Goal: Complete application form: Complete application form

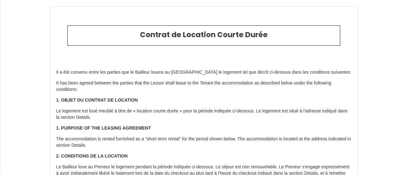
type input "6387467"
type input "🏠LE DOMAINE DE LA LOIRE ☆☆☆ Jacuzzi"
type input "[STREET_ADDRESS]"
type input "41000"
type input "[GEOGRAPHIC_DATA]"
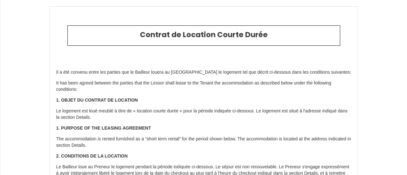
type input "[GEOGRAPHIC_DATA]"
type input "[DATE]"
type input "5"
type input "0"
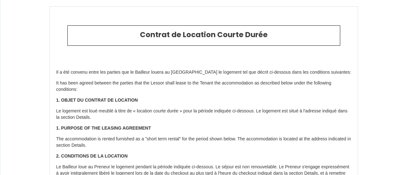
type input "300"
type input "626"
type input "Sweet Home Company"
type input "SAS"
type input "231 le bourg"
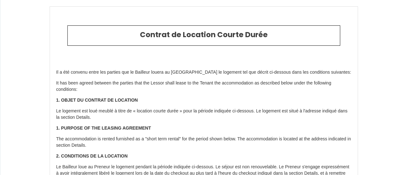
type input "14600"
type input "[GEOGRAPHIC_DATA]"
type input "[EMAIL_ADDRESS][DOMAIN_NAME]"
type input "[PERSON_NAME]"
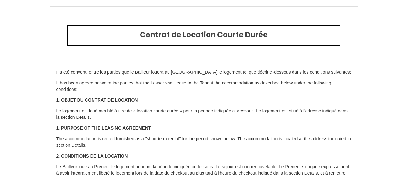
type input "[STREET_ADDRESS][PERSON_NAME]"
type input "50470"
type input "[GEOGRAPHIC_DATA]"
type input "[EMAIL_ADDRESS][DOMAIN_NAME]"
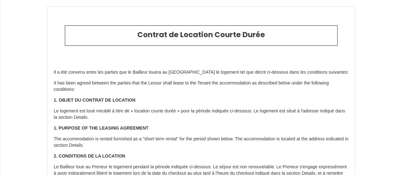
type input "[PHONE_NUMBER]"
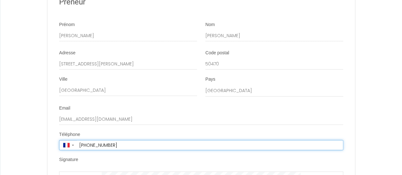
scroll to position [1179, 0]
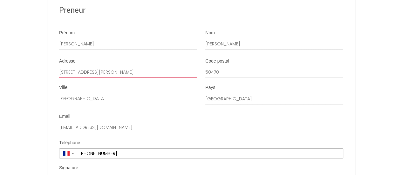
click at [113, 78] on input "[STREET_ADDRESS][PERSON_NAME]" at bounding box center [128, 72] width 138 height 11
type input "[STREET_ADDRESS][PERSON_NAME]"
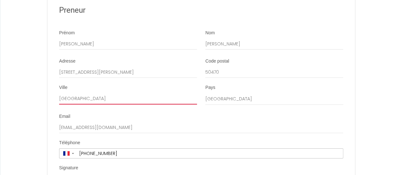
click at [105, 104] on input "[GEOGRAPHIC_DATA]" at bounding box center [128, 98] width 138 height 11
type input "CHERBOURG-EN-COTENTIN"
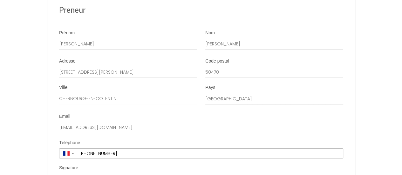
click at [237, 24] on div "Preneur" at bounding box center [201, 11] width 284 height 28
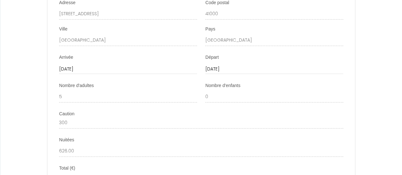
scroll to position [830, 0]
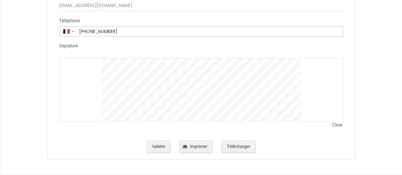
scroll to position [1306, 0]
click at [237, 147] on button "Télécharger" at bounding box center [238, 146] width 34 height 13
click at [158, 148] on button "Valider" at bounding box center [159, 146] width 24 height 13
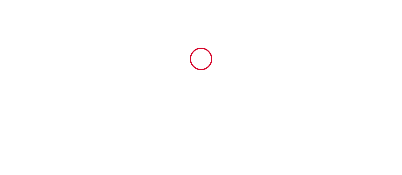
scroll to position [0, 0]
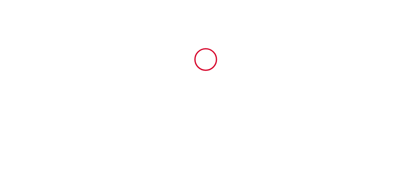
type input "626"
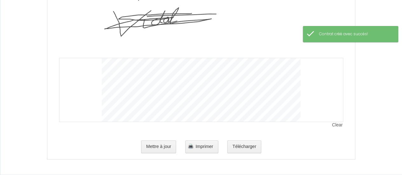
scroll to position [1369, 0]
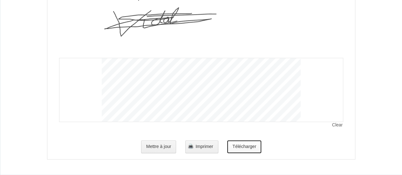
click at [240, 143] on button "Télécharger" at bounding box center [244, 146] width 34 height 13
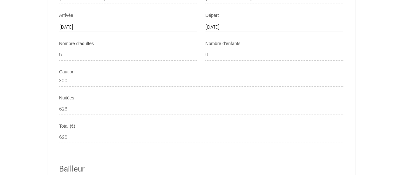
scroll to position [921, 0]
